Goal: Task Accomplishment & Management: Use online tool/utility

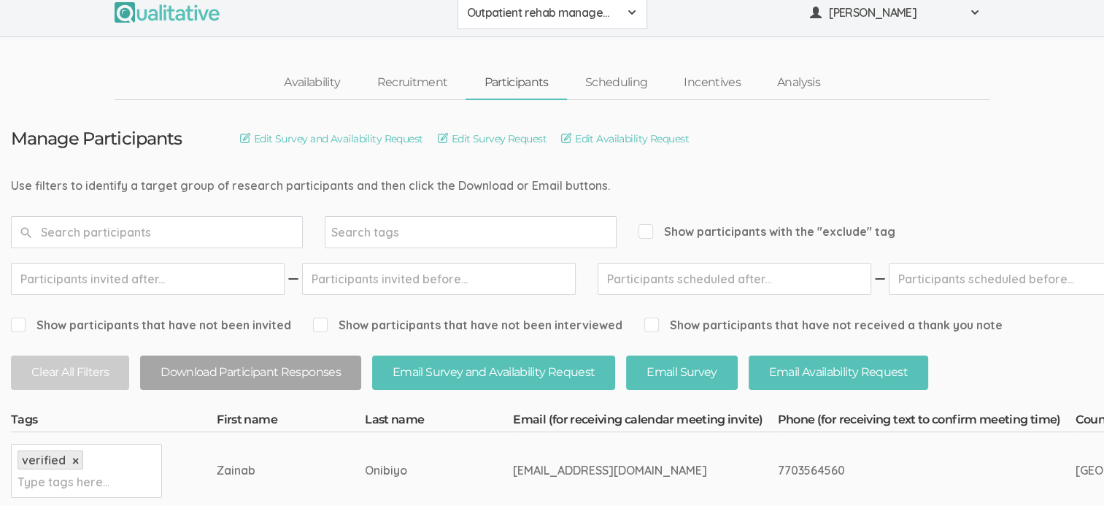
scroll to position [7, 0]
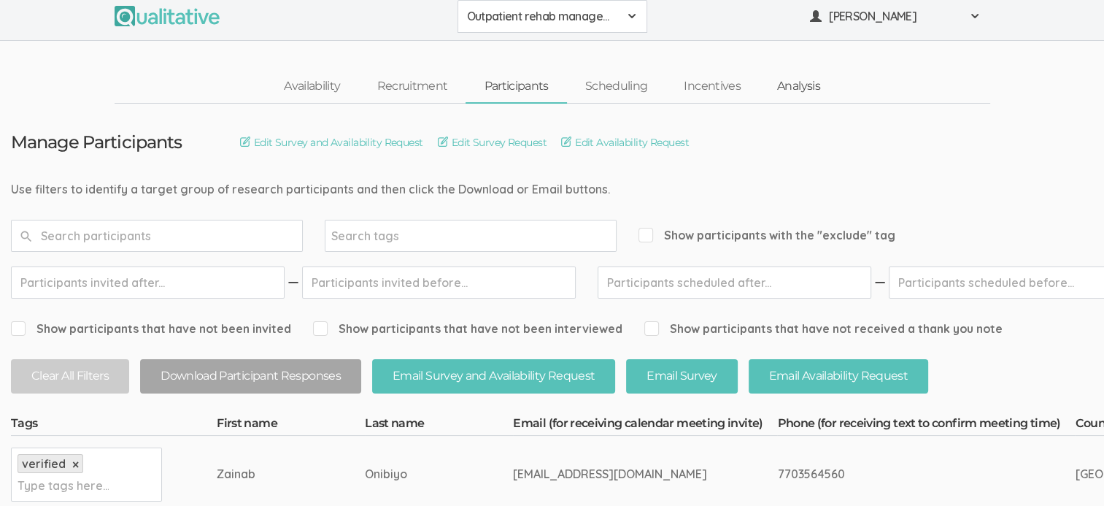
click at [808, 92] on link "Analysis" at bounding box center [799, 86] width 80 height 31
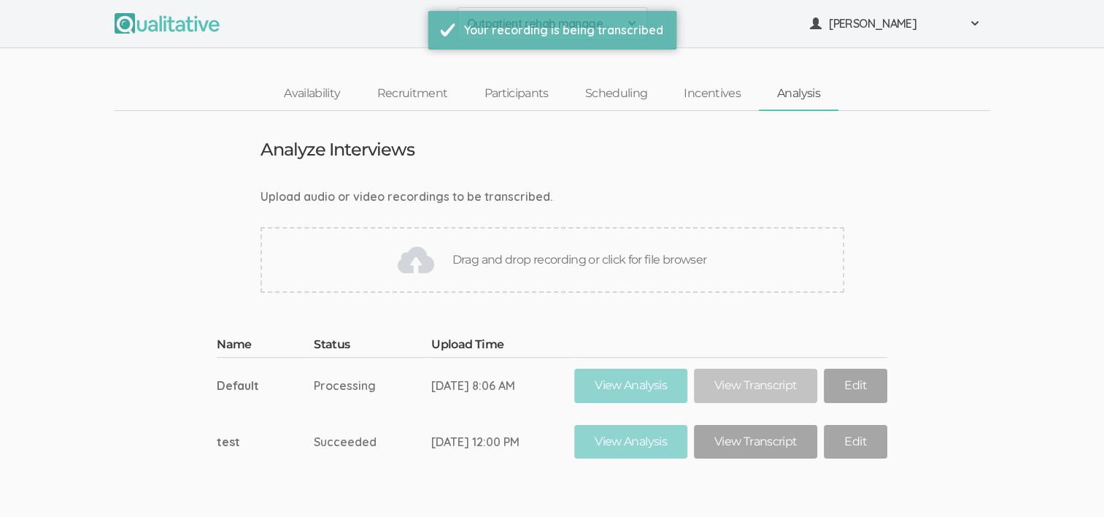
click at [240, 385] on td "Default" at bounding box center [265, 385] width 97 height 56
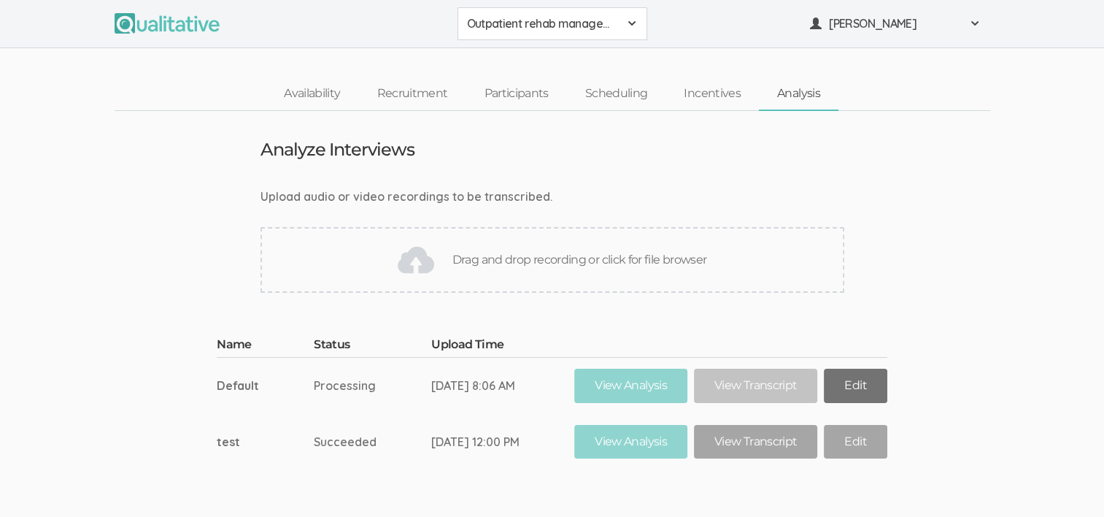
click at [861, 378] on link "Edit" at bounding box center [855, 385] width 63 height 34
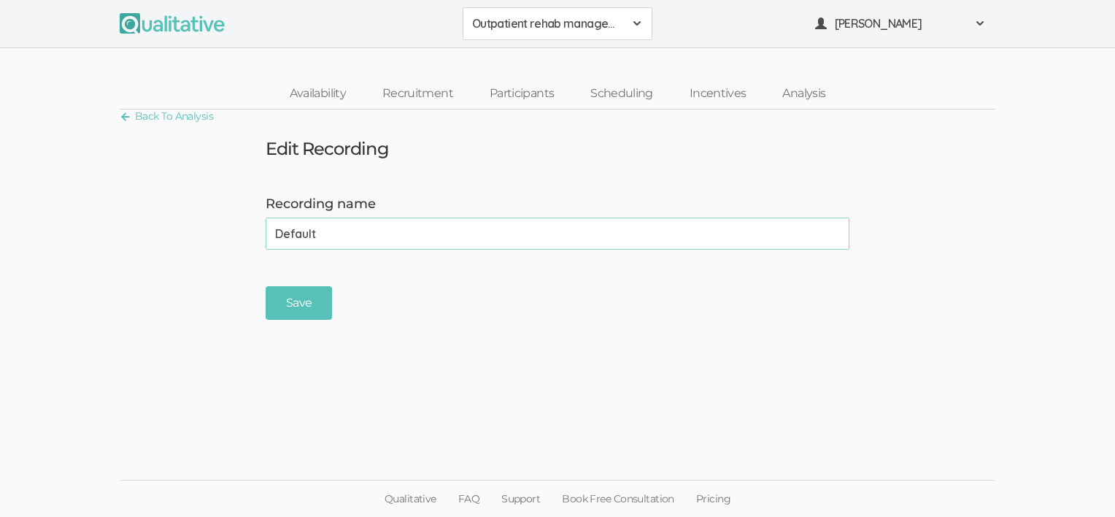
drag, startPoint x: 323, startPoint y: 235, endPoint x: 227, endPoint y: 239, distance: 96.4
click at [227, 239] on form "Recording name Default (success) Save" at bounding box center [557, 258] width 1115 height 126
type input "P1"
click at [287, 304] on input "Save" at bounding box center [299, 303] width 66 height 34
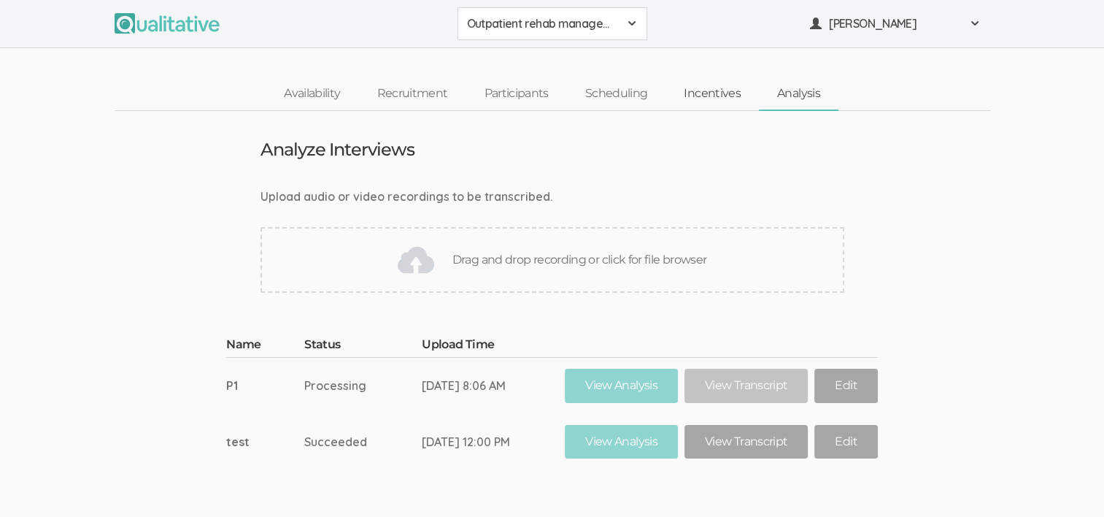
click at [687, 96] on link "Incentives" at bounding box center [711, 93] width 93 height 31
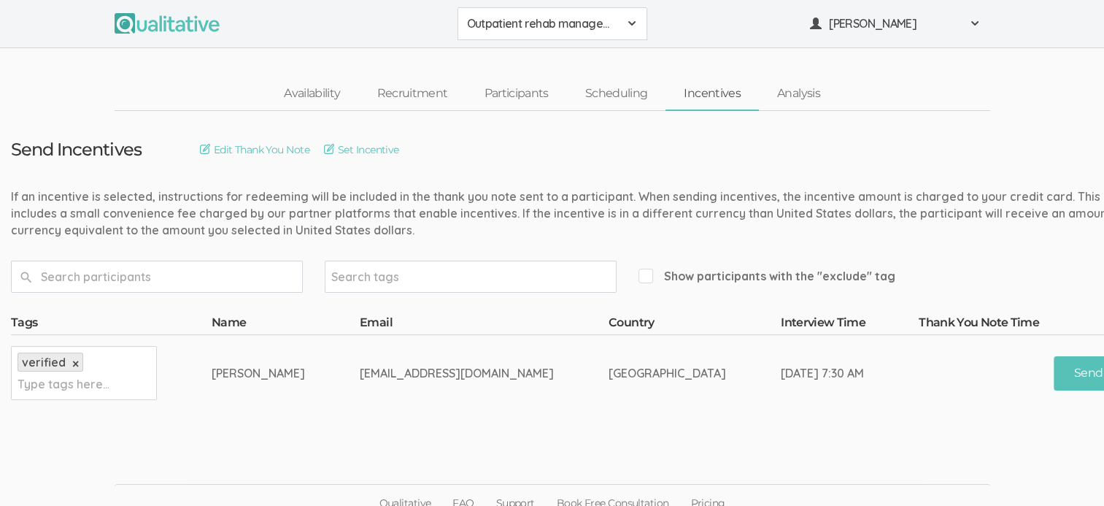
scroll to position [0, 62]
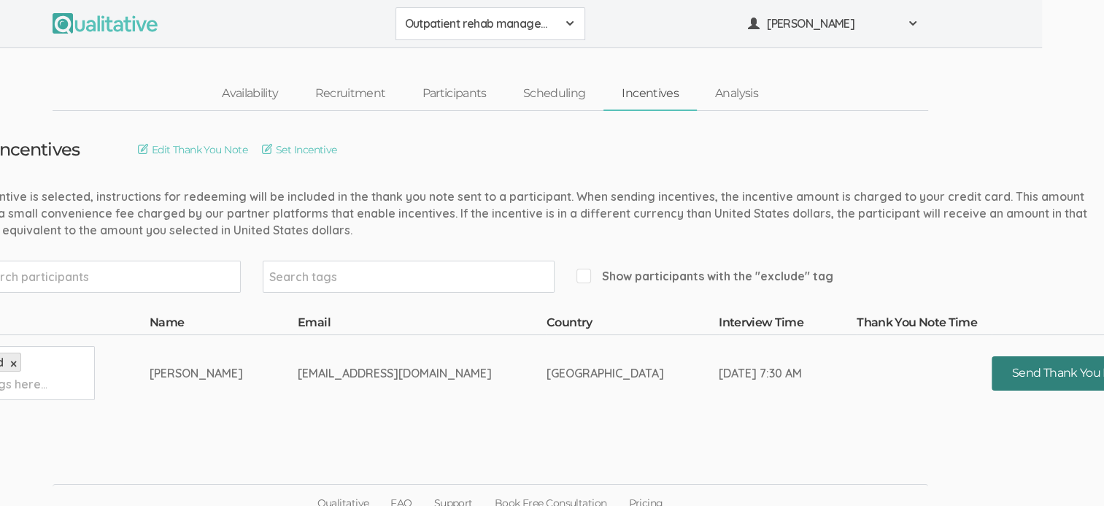
click at [1016, 379] on button "Send Thank You Note" at bounding box center [1071, 373] width 159 height 34
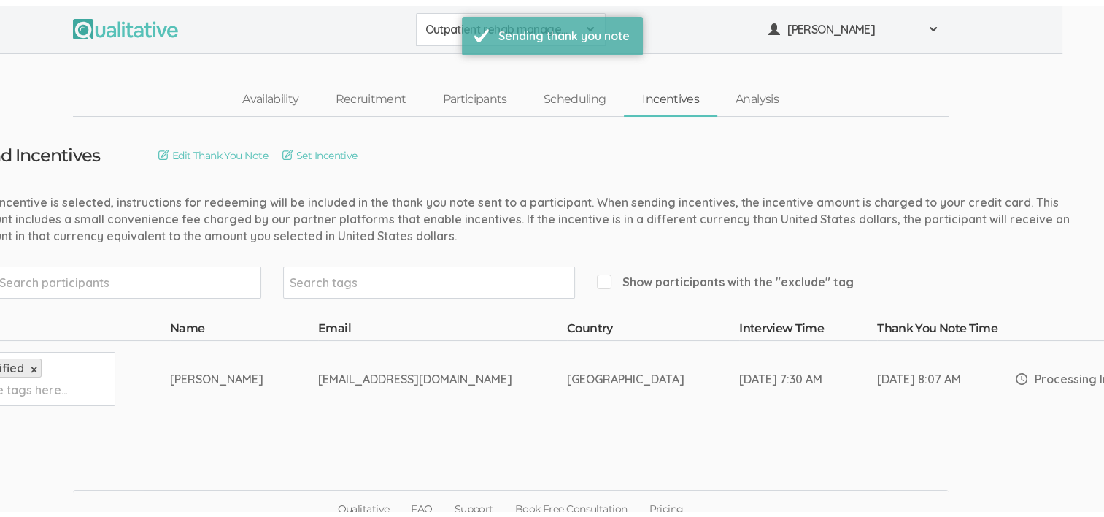
scroll to position [0, 0]
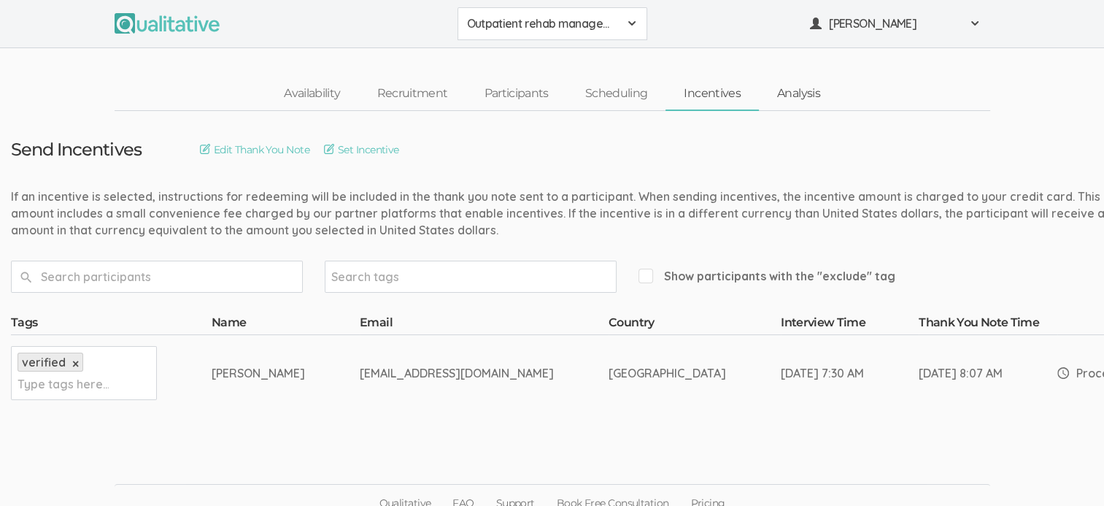
click at [790, 90] on link "Analysis" at bounding box center [799, 93] width 80 height 31
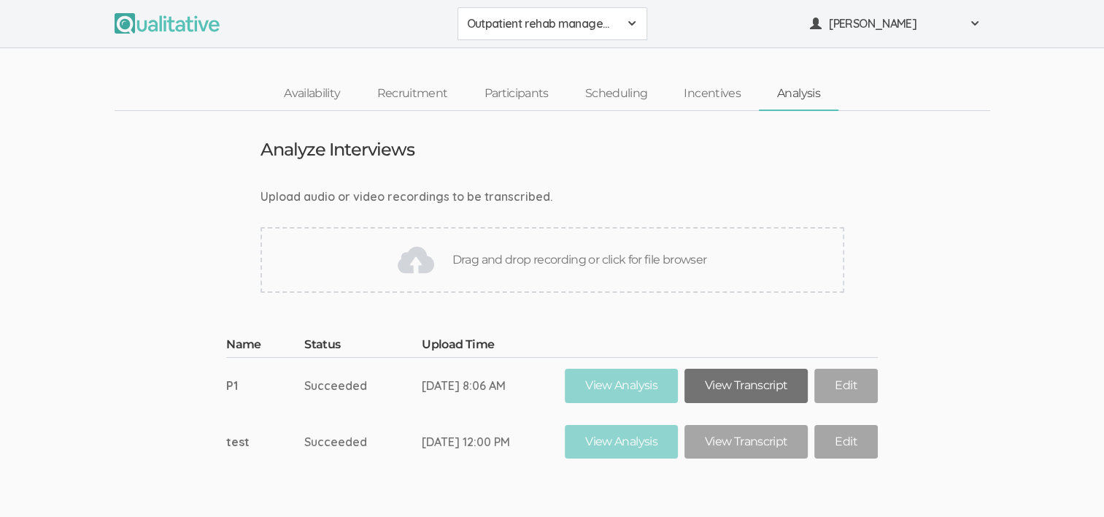
click at [740, 389] on link "View Transcript" at bounding box center [745, 385] width 123 height 34
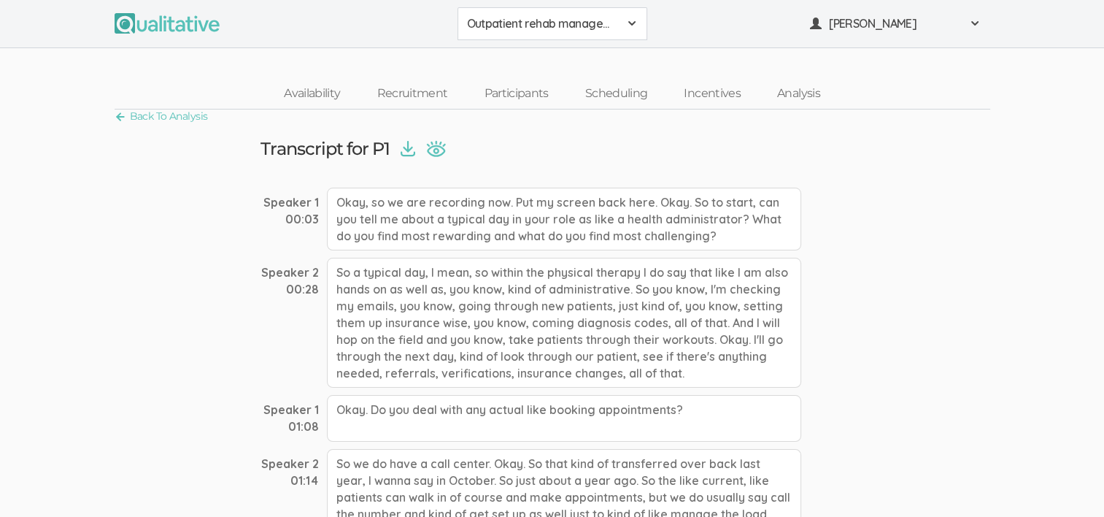
drag, startPoint x: 650, startPoint y: 368, endPoint x: 251, endPoint y: 150, distance: 455.2
copy ui-view "Transcript for P1 Speaker 1 00:03 Okay, so we are recording now. Put my screen …"
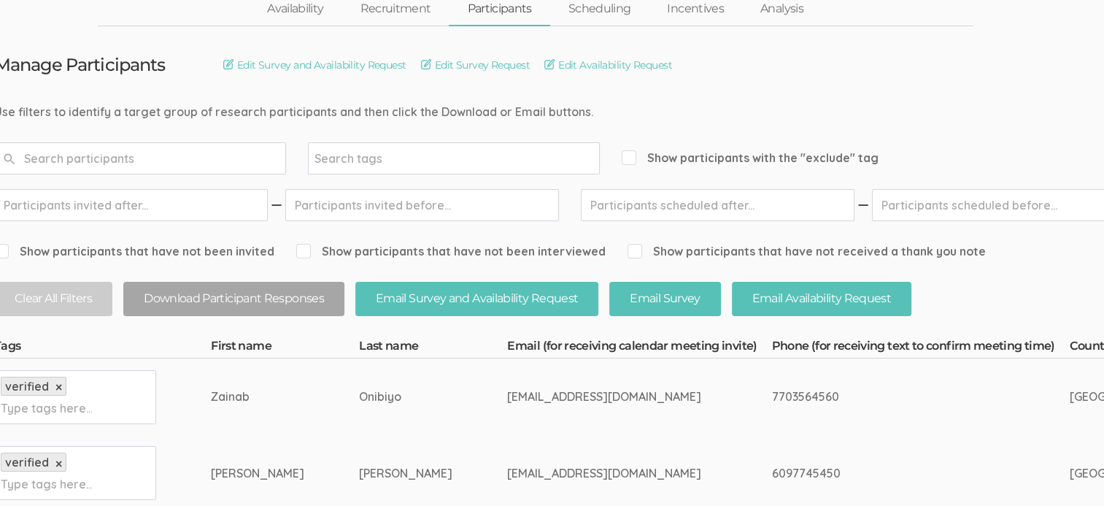
scroll to position [0, 26]
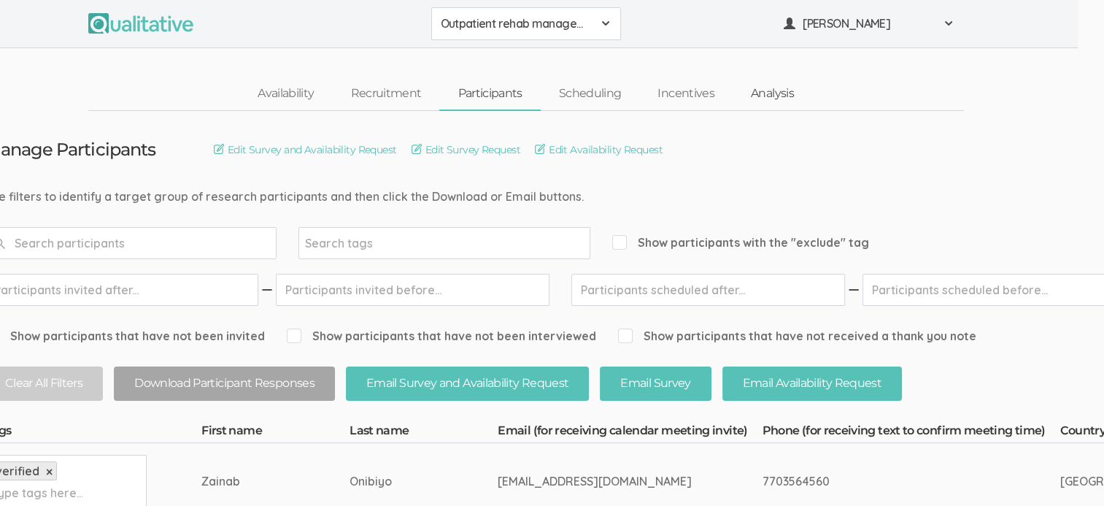
click at [762, 93] on link "Analysis" at bounding box center [773, 93] width 80 height 31
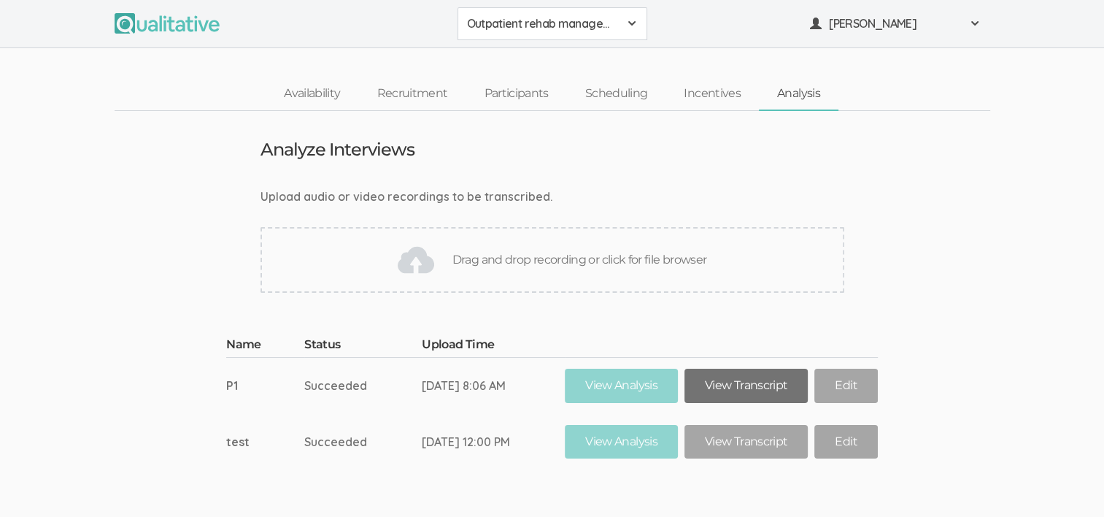
click at [741, 390] on link "View Transcript" at bounding box center [745, 385] width 123 height 34
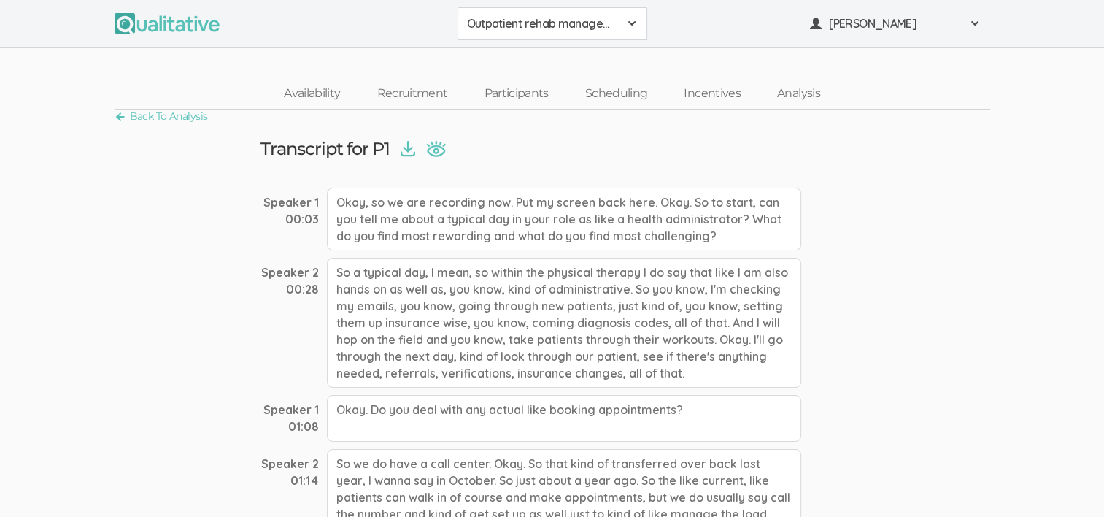
click at [409, 144] on img at bounding box center [408, 149] width 15 height 16
click at [153, 109] on link "Back To Analysis" at bounding box center [161, 117] width 93 height 20
